Goal: Task Accomplishment & Management: Complete application form

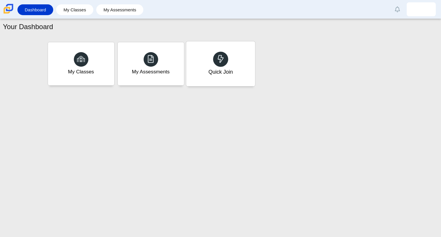
click at [203, 61] on div "Quick Join" at bounding box center [220, 63] width 69 height 45
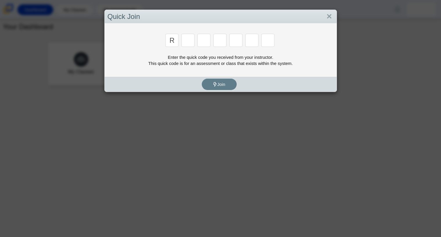
type input "r"
type input "c"
type input "g"
type input "2"
type input "9"
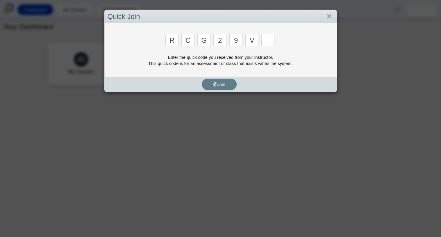
type input "v"
type input "u"
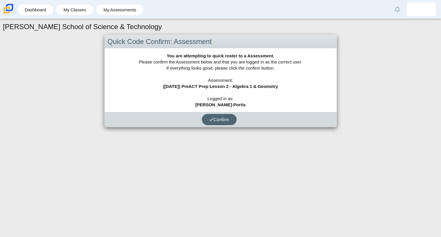
click at [212, 118] on use "submit" at bounding box center [212, 119] width 4 height 3
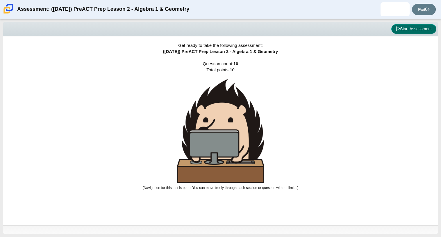
click at [413, 24] on button "Start Assessment" at bounding box center [414, 29] width 45 height 10
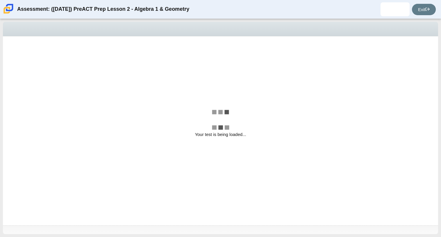
select select "bbf5d072-3e0b-44c4-9a12-6e7c9033f65b"
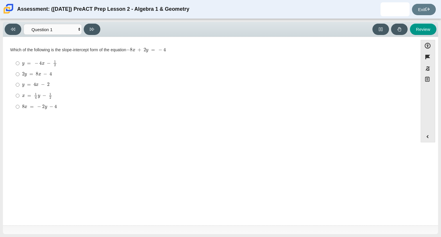
click at [29, 85] on mjx-c "Assessment items" at bounding box center [29, 84] width 4 height 3
click at [19, 85] on input "y = 4 x − 2 y = 4 x − 2" at bounding box center [18, 84] width 4 height 10
radio input "true"
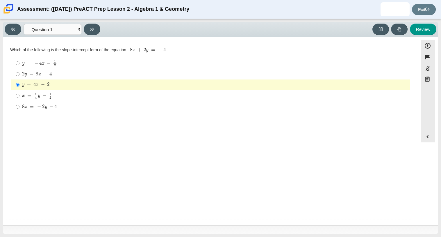
click at [51, 99] on mjx-c "Assessment items" at bounding box center [50, 97] width 2 height 2
click at [19, 99] on input "x = 1 4 y − 1 2 x = 1 4 y − 1 2" at bounding box center [18, 95] width 4 height 11
radio input "true"
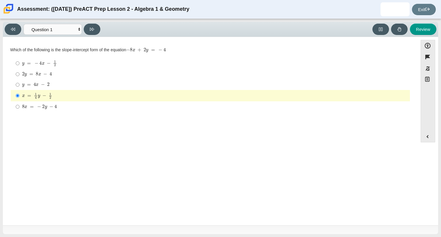
click at [51, 102] on mjx-container "8 x = − 2 y − 4" at bounding box center [39, 106] width 35 height 11
click at [19, 102] on input "8 x = − 2 y − 4 8 x = − 2 y − 4" at bounding box center [18, 106] width 4 height 10
radio input "true"
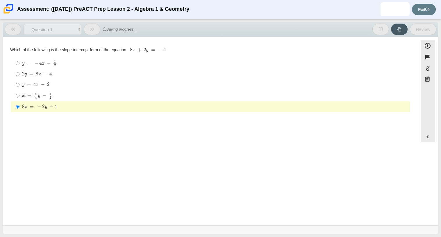
click at [44, 72] on mjx-math "Assessment items" at bounding box center [37, 74] width 30 height 5
click at [19, 72] on input "2 y = 8 x − 4 2 y = 8 x − 4" at bounding box center [18, 74] width 4 height 10
radio input "true"
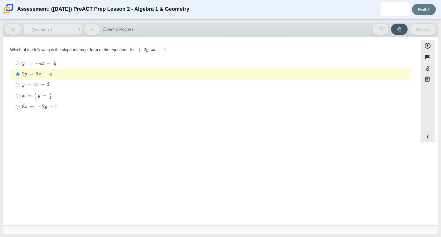
click at [40, 65] on mjx-math "Assessment items" at bounding box center [39, 63] width 35 height 6
click at [19, 65] on input "y = − 4 x − 1 2 y = − 4 x − 1 2" at bounding box center [18, 63] width 4 height 11
radio input "true"
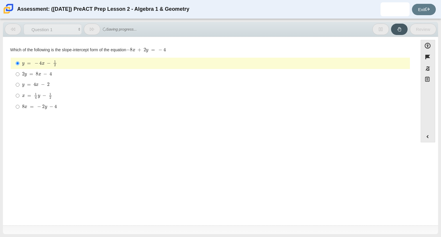
click at [42, 88] on mjx-container "y = 4 x − 2" at bounding box center [35, 84] width 27 height 11
click at [19, 88] on input "y = 4 x − 2 y = 4 x − 2" at bounding box center [18, 84] width 4 height 10
radio input "true"
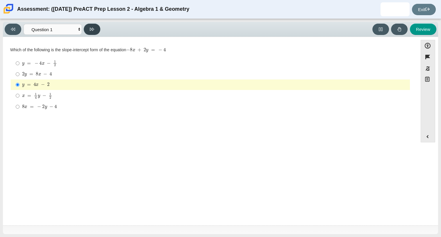
click at [97, 29] on button at bounding box center [92, 29] width 17 height 11
select select "ed62e223-81bd-4cbf-ab48-ab975844bd1f"
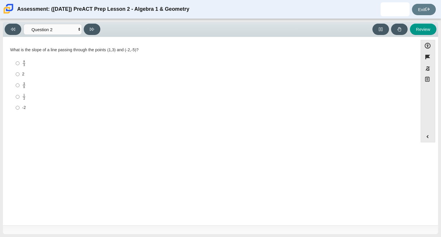
click at [20, 60] on label "8 3 8 thirds" at bounding box center [211, 63] width 399 height 11
click at [19, 60] on input "8 3 8 thirds" at bounding box center [18, 63] width 4 height 11
radio input "true"
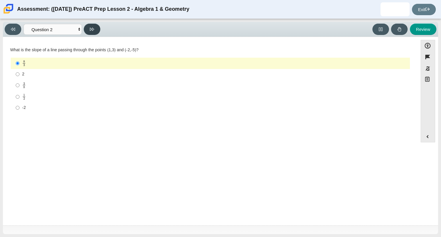
click at [97, 27] on button at bounding box center [92, 29] width 17 height 11
select select "97f4f5fa-a52e-4fed-af51-565bfcdf47cb"
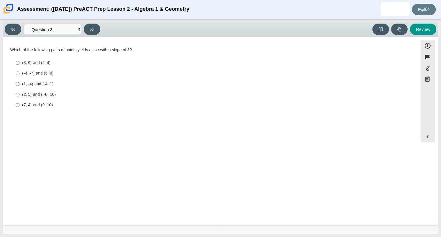
click at [44, 102] on div "(7, 4) and (9, 10)" at bounding box center [215, 105] width 386 height 6
click at [19, 102] on input "(7, 4) and (9, 10) (7, 4) and (9, 10)" at bounding box center [18, 105] width 4 height 10
radio input "true"
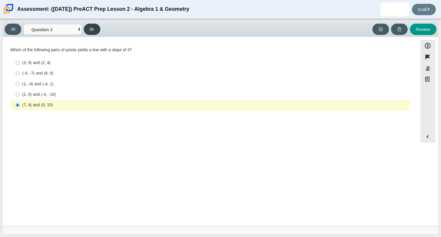
click at [91, 29] on icon at bounding box center [92, 29] width 4 height 3
select select "89427bb7-e313-4f00-988f-8b8255897029"
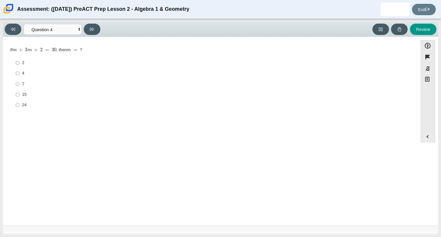
click at [27, 91] on label "15 15" at bounding box center [211, 94] width 399 height 10
click at [19, 91] on input "15 15" at bounding box center [18, 94] width 4 height 10
radio input "true"
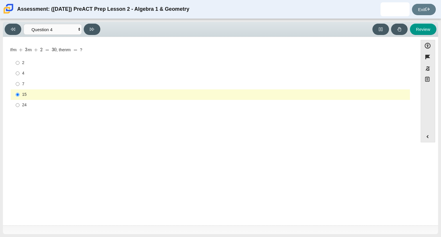
click at [60, 67] on label "2 2" at bounding box center [211, 63] width 399 height 10
click at [19, 67] on input "2 2" at bounding box center [18, 63] width 4 height 10
radio input "true"
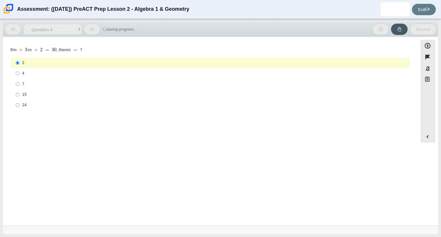
click at [118, 42] on div "Question If m + 3 m + 2 = 30 , then m = ? Responses 2 2 4 4 7 7 15 15 24 24" at bounding box center [210, 79] width 409 height 77
click at [33, 90] on label "15 15" at bounding box center [211, 94] width 399 height 10
click at [19, 90] on input "15 15" at bounding box center [18, 94] width 4 height 10
radio input "true"
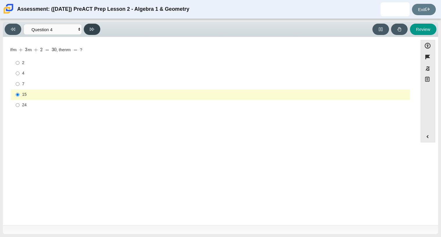
click at [93, 28] on icon at bounding box center [92, 29] width 4 height 3
select select "489dcffd-4e6a-49cf-a9d6-ad1d4a911a4e"
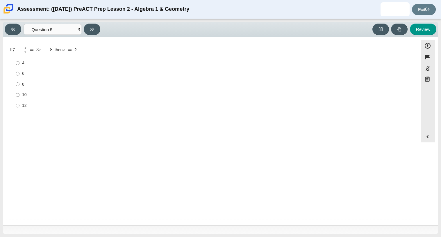
click at [22, 95] on div "10" at bounding box center [215, 95] width 386 height 6
click at [19, 95] on input "10 10" at bounding box center [18, 95] width 4 height 10
radio input "true"
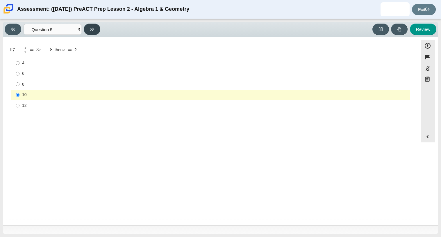
click at [97, 25] on button at bounding box center [92, 29] width 17 height 11
select select "210571de-36a6-4d8e-a361-ceff8ef801dc"
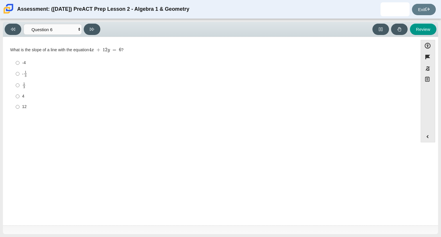
click at [23, 105] on div "12" at bounding box center [215, 107] width 386 height 6
click at [19, 105] on input "12 12" at bounding box center [18, 107] width 4 height 10
radio input "true"
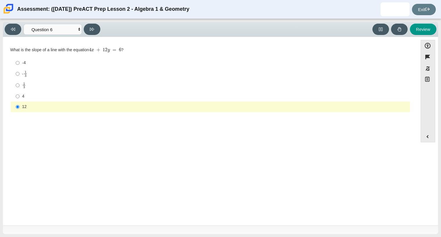
click at [21, 65] on label "-4 -4" at bounding box center [211, 63] width 399 height 10
click at [19, 65] on input "-4 -4" at bounding box center [18, 63] width 4 height 10
radio input "true"
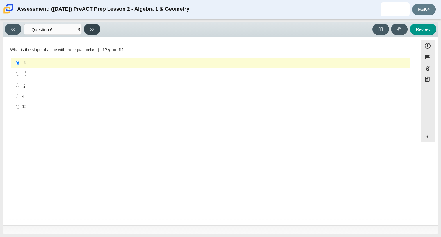
click at [92, 31] on icon at bounding box center [92, 29] width 4 height 4
select select "ec95ace6-bebc-42b8-9428-40567494d4da"
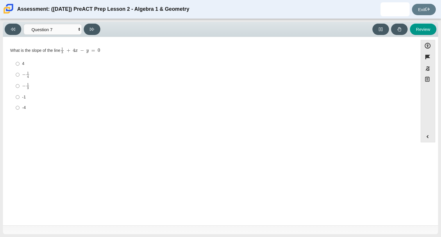
click at [30, 98] on div "-1" at bounding box center [215, 97] width 386 height 6
click at [19, 98] on input "-1 -1" at bounding box center [18, 97] width 4 height 10
radio input "true"
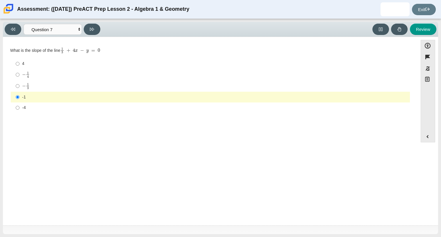
click at [26, 72] on mjx-frac "Assessment items" at bounding box center [28, 75] width 4 height 6
click at [19, 72] on input "− 1 4 negative 1 fourth" at bounding box center [18, 74] width 4 height 11
radio input "true"
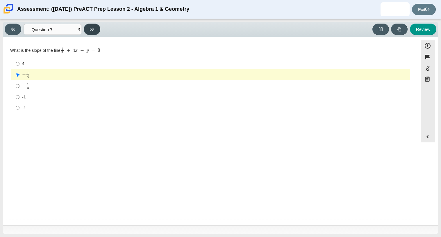
click at [93, 27] on icon at bounding box center [92, 29] width 4 height 4
select select "ce81fe10-bf29-4b5e-8bd7-4f47f2fed4d8"
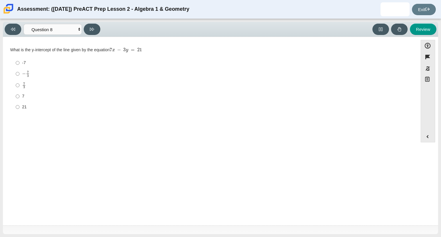
click at [27, 104] on div "21" at bounding box center [215, 107] width 386 height 6
click at [19, 104] on input "21 21" at bounding box center [18, 107] width 4 height 10
radio input "true"
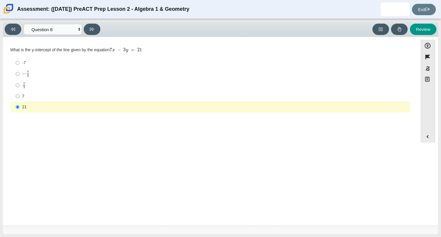
click at [27, 83] on div "7 3" at bounding box center [215, 85] width 386 height 7
click at [19, 83] on input "7 3 7 thirds" at bounding box center [18, 84] width 4 height 11
radio input "true"
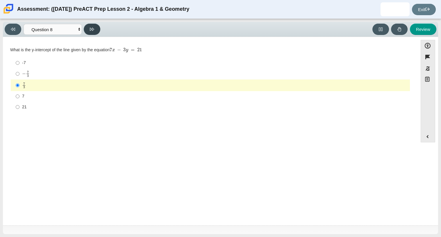
click at [92, 29] on icon at bounding box center [92, 29] width 4 height 3
select select "14773eaf-2ca1-47ae-afe7-a624a56f34b3"
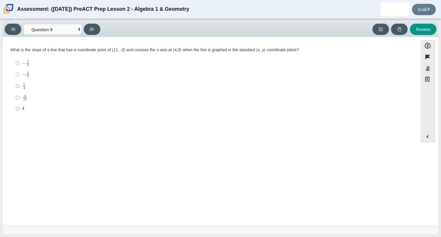
click at [33, 61] on div "− 7 2" at bounding box center [215, 63] width 386 height 6
click at [19, 61] on input "− 7 2 negative 7 halves" at bounding box center [18, 63] width 4 height 11
radio input "true"
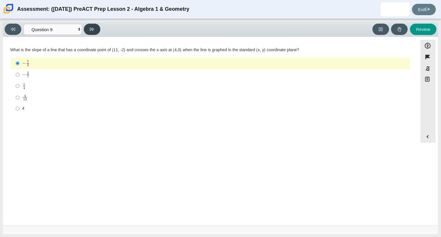
click at [99, 29] on button at bounding box center [92, 29] width 17 height 11
select select "96b71634-eacb-4f7e-8aef-411727d9bcba"
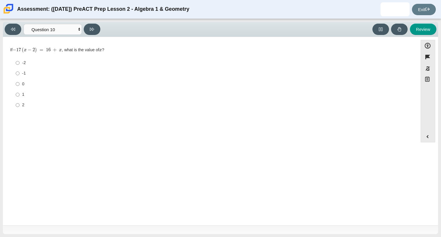
click at [26, 98] on label "1 1" at bounding box center [211, 94] width 399 height 10
click at [19, 98] on input "1 1" at bounding box center [18, 94] width 4 height 10
radio input "true"
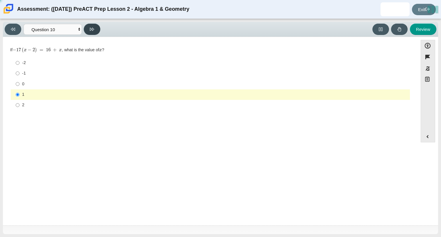
click at [90, 29] on icon at bounding box center [92, 29] width 4 height 4
select select "review"
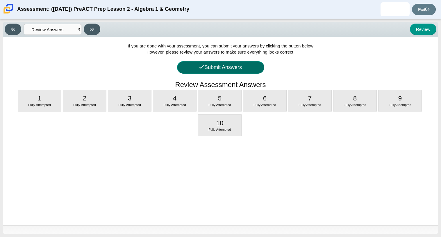
click at [224, 66] on button "Submit Answers" at bounding box center [220, 67] width 87 height 13
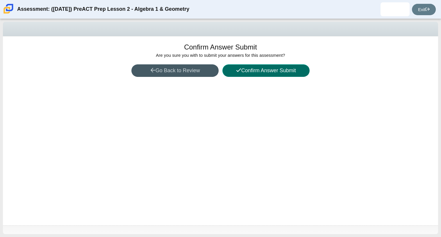
click at [242, 68] on button "Confirm Answer Submit" at bounding box center [266, 70] width 87 height 13
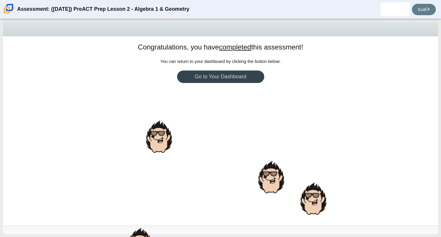
click at [221, 75] on link "Go to Your Dashboard" at bounding box center [220, 76] width 87 height 13
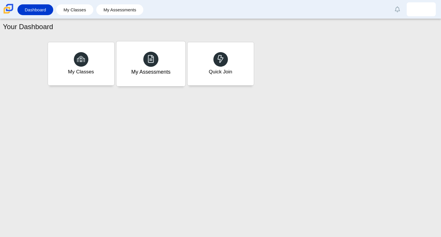
click at [155, 68] on div "My Assessments" at bounding box center [150, 72] width 39 height 8
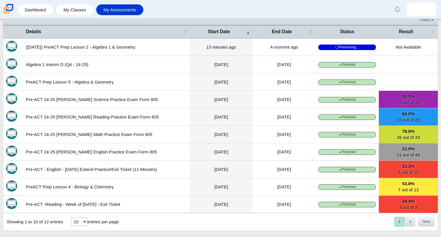
scroll to position [33, 0]
